Goal: Ask a question

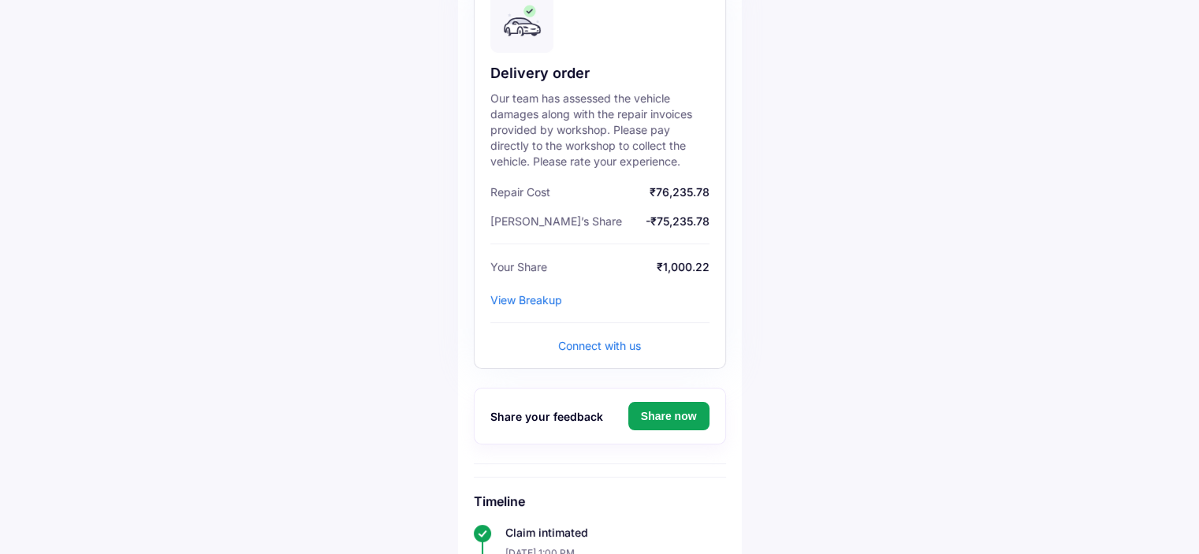
scroll to position [184, 0]
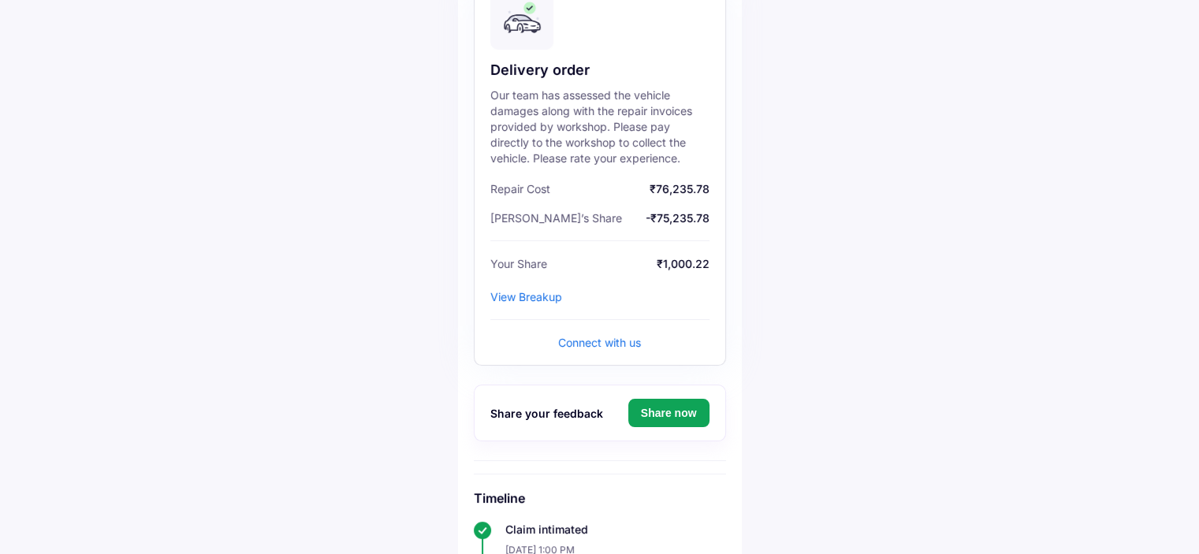
click at [598, 341] on div "Connect with us" at bounding box center [599, 342] width 83 height 13
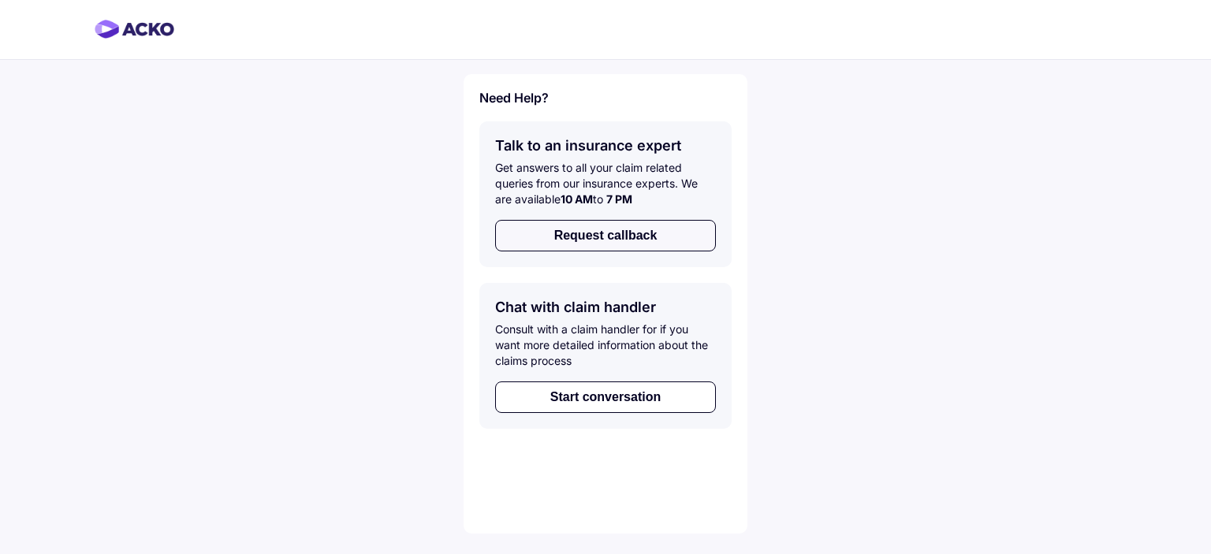
click at [659, 240] on button "Request callback" at bounding box center [605, 236] width 221 height 32
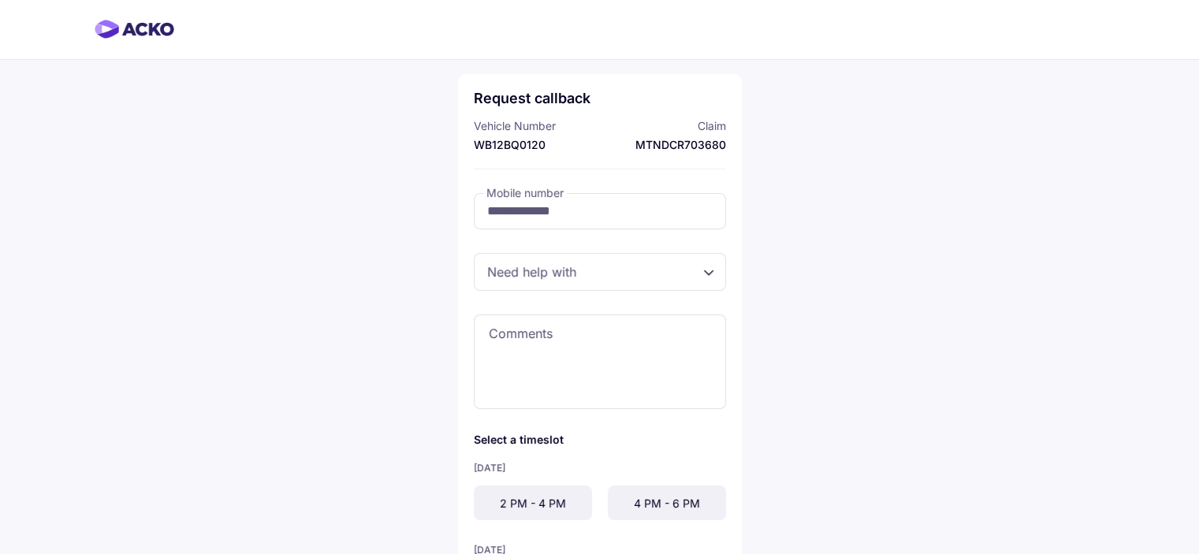
click at [638, 270] on div at bounding box center [600, 272] width 252 height 38
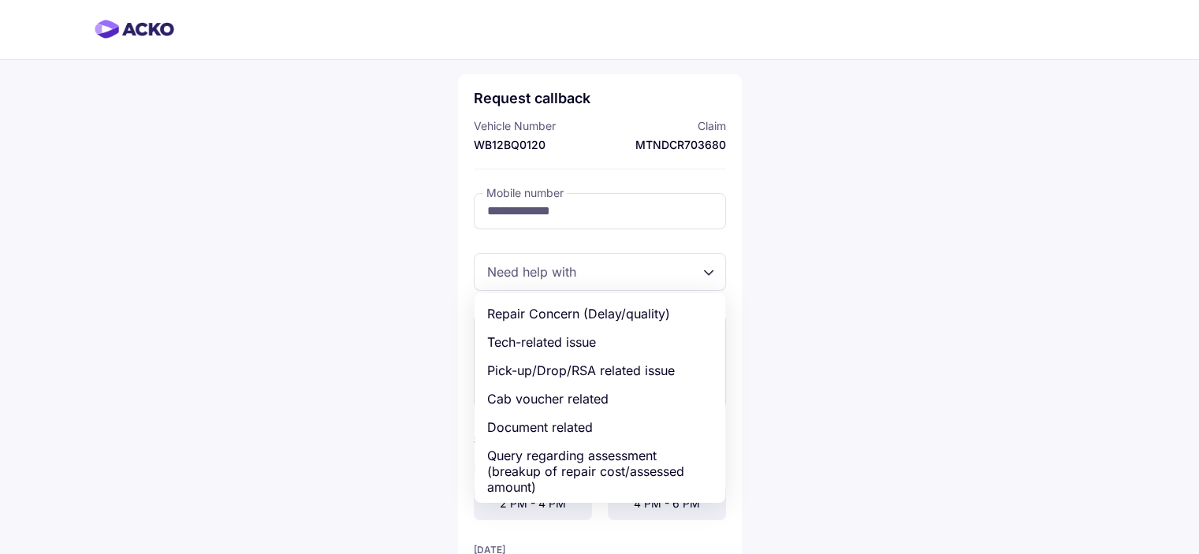
click at [709, 271] on div "Repair Concern (Delay/quality) Tech-related issue Pick-up/Drop/RSA related issu…" at bounding box center [600, 272] width 252 height 38
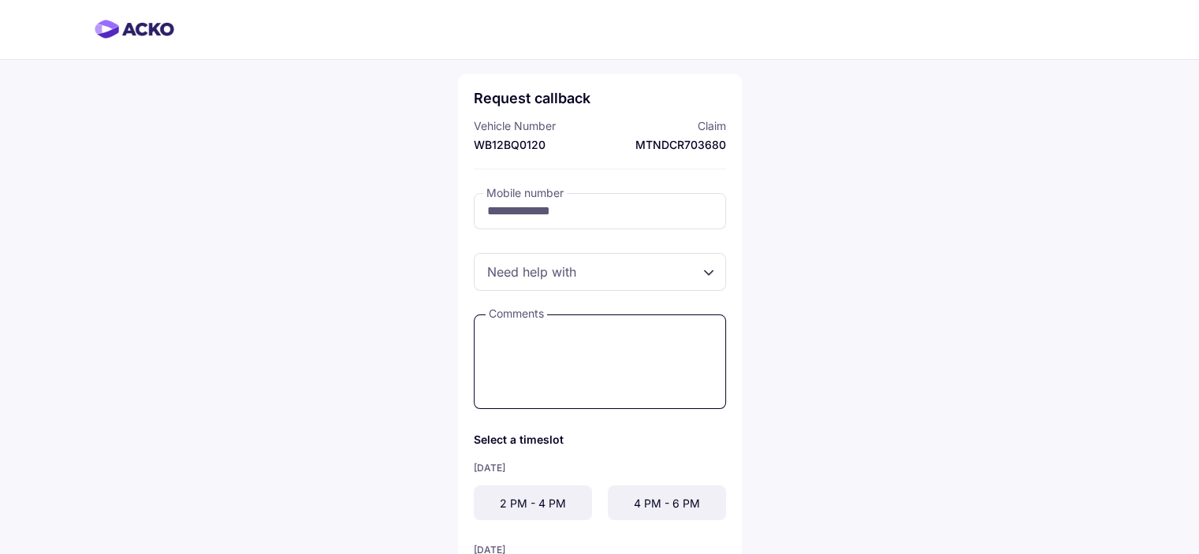
click at [571, 342] on textarea at bounding box center [600, 361] width 252 height 95
click at [703, 271] on div at bounding box center [600, 272] width 252 height 38
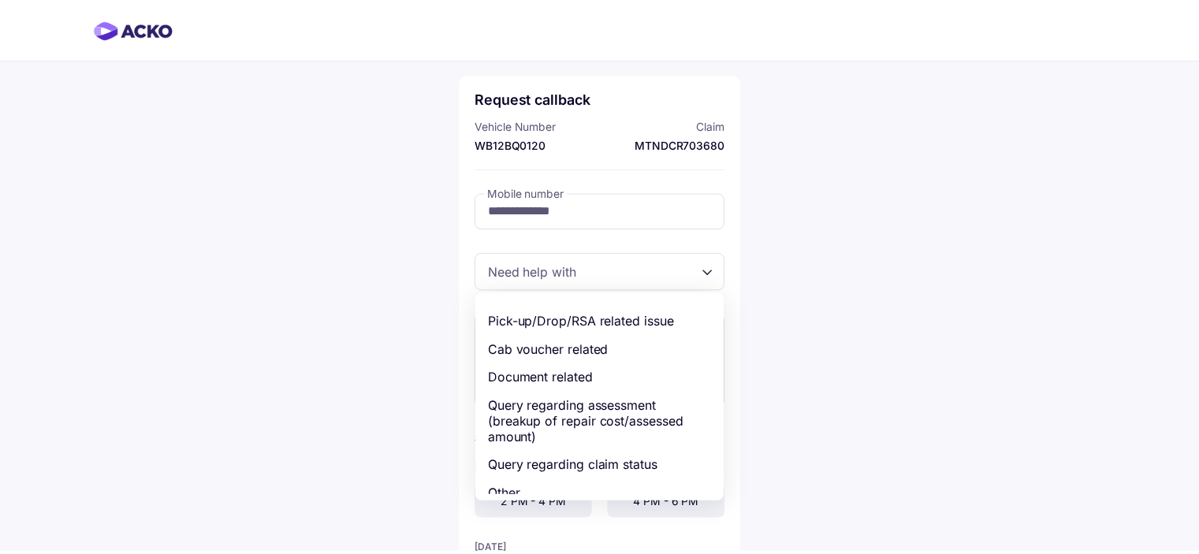
scroll to position [54, 0]
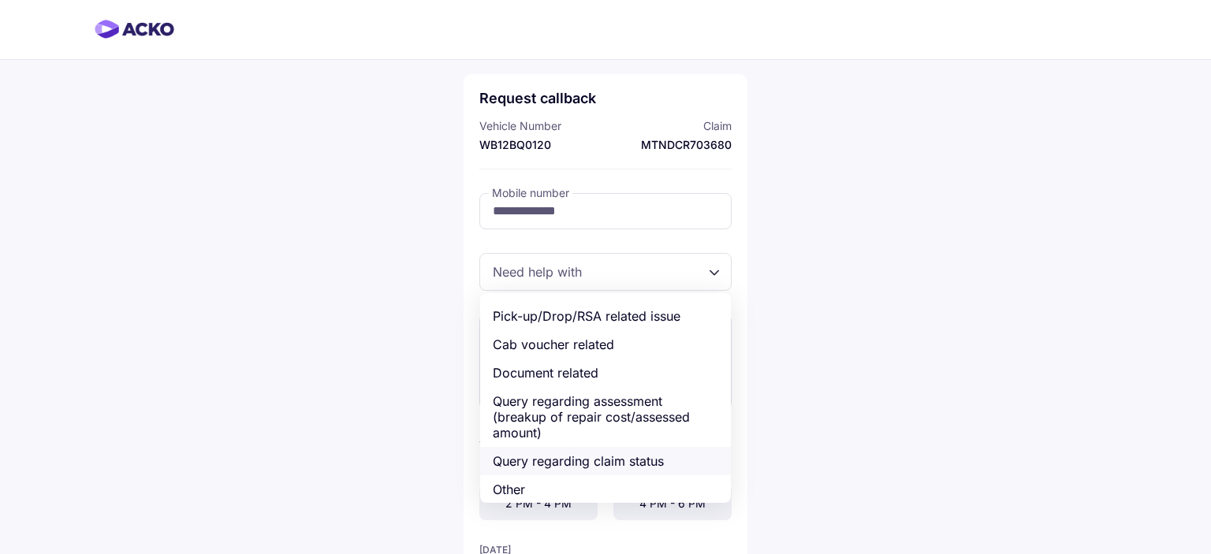
click at [590, 455] on div "Query regarding claim status" at bounding box center [605, 461] width 251 height 28
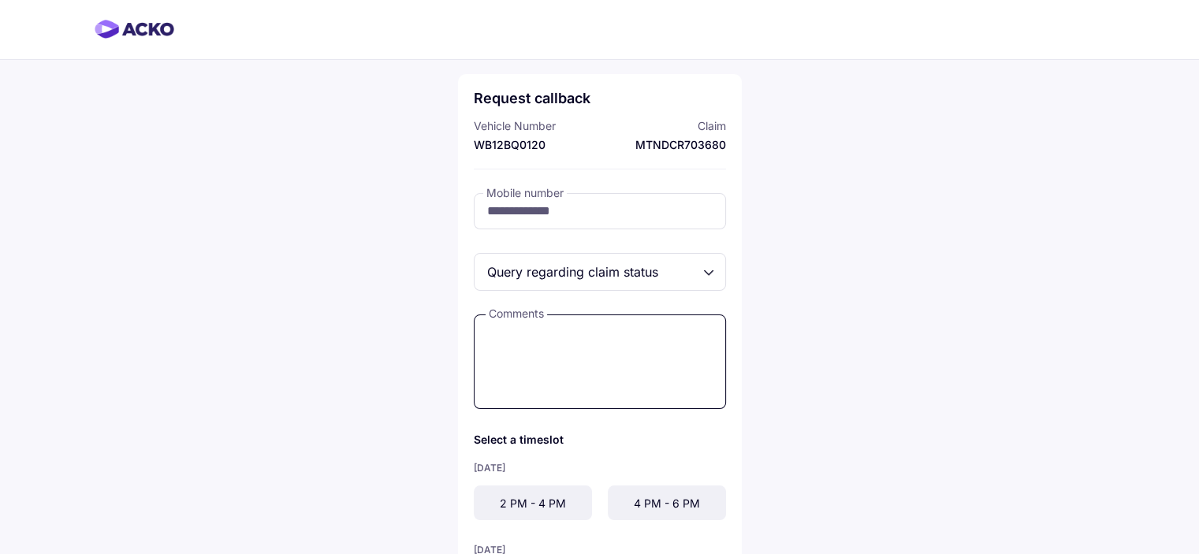
click at [599, 346] on textarea at bounding box center [600, 361] width 252 height 95
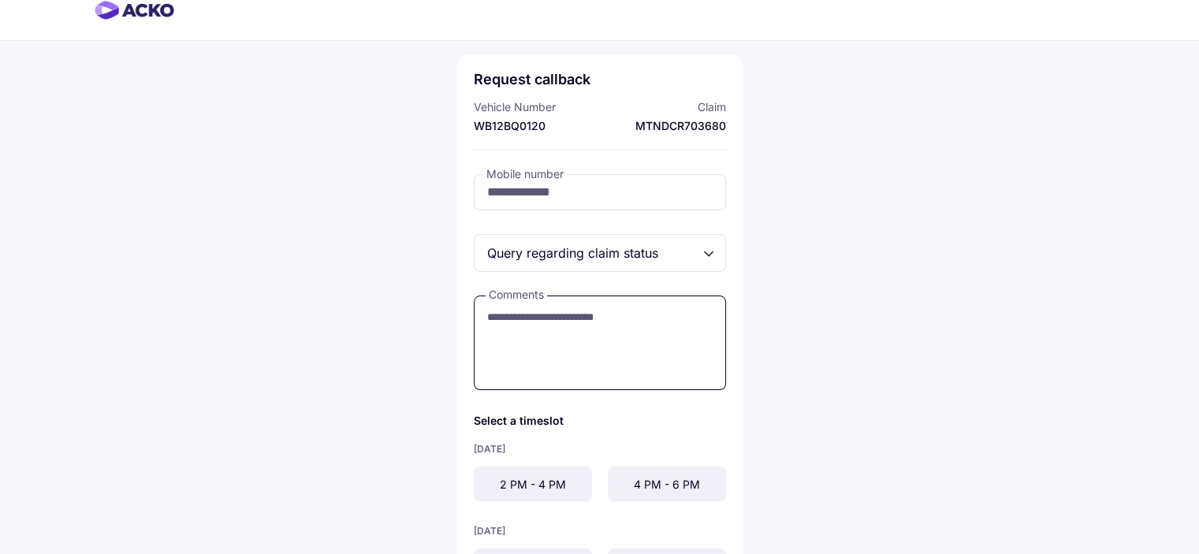
scroll to position [105, 0]
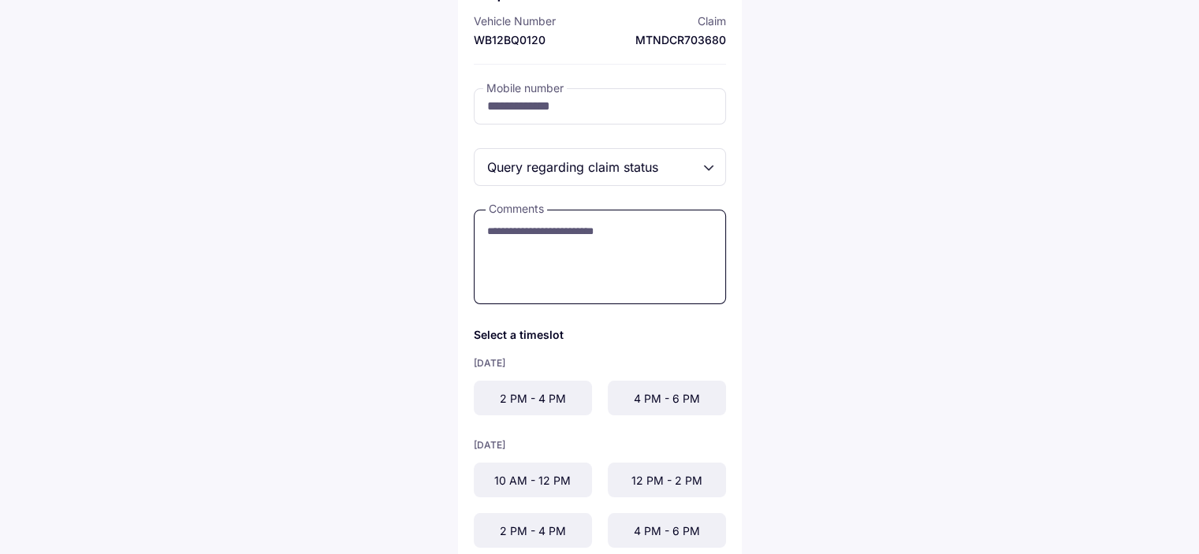
type textarea "**********"
click at [530, 407] on div "2 PM - 4 PM" at bounding box center [533, 398] width 118 height 35
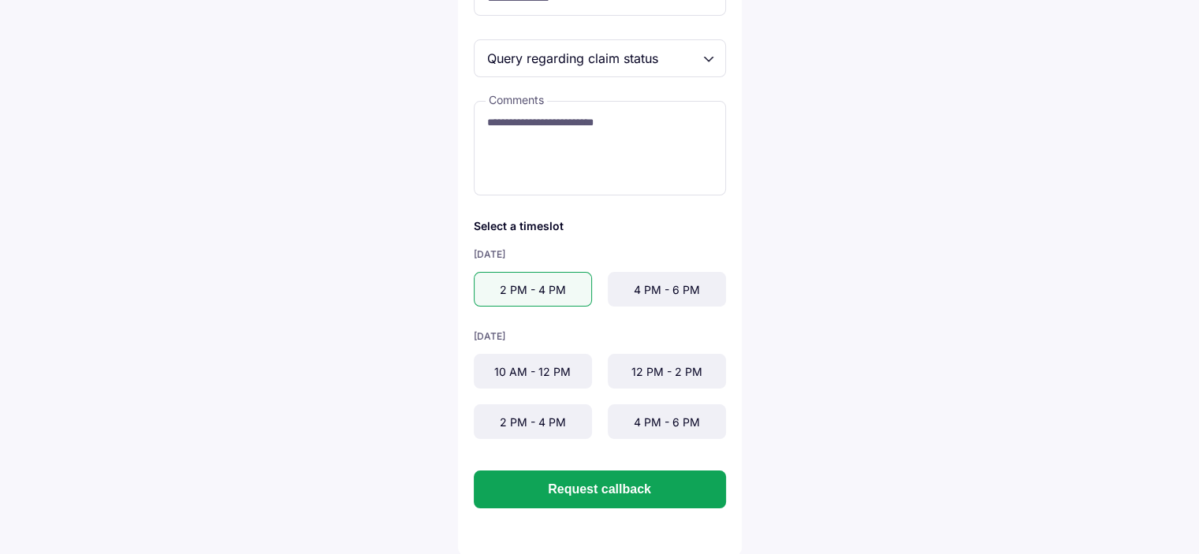
scroll to position [214, 0]
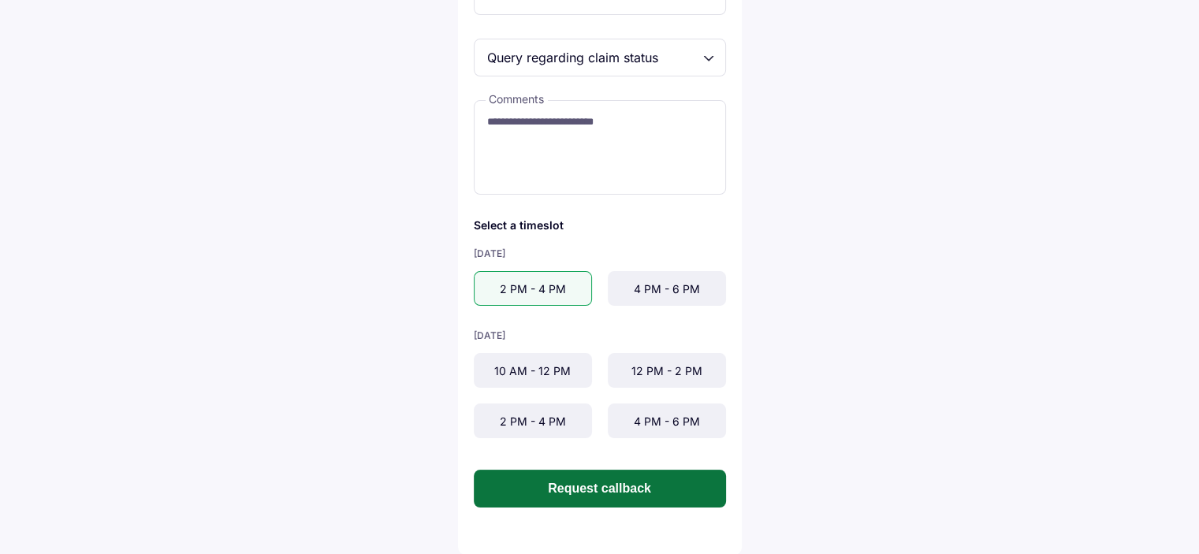
click at [643, 491] on button "Request callback" at bounding box center [600, 489] width 252 height 38
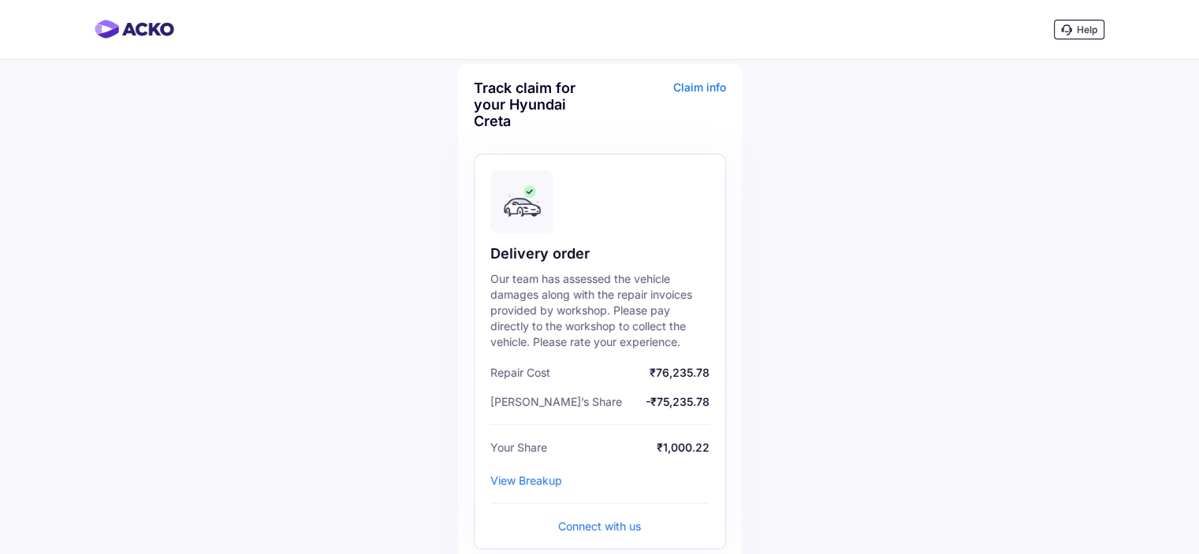
click at [142, 32] on img at bounding box center [135, 29] width 80 height 19
